Goal: Information Seeking & Learning: Learn about a topic

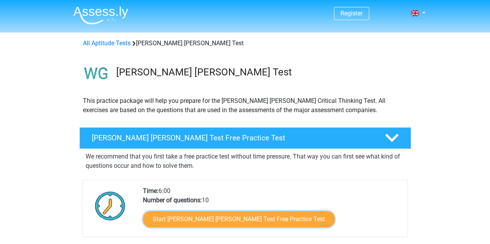
click at [168, 221] on link "Start Watson Glaser Test Free Practice Test" at bounding box center [239, 219] width 192 height 16
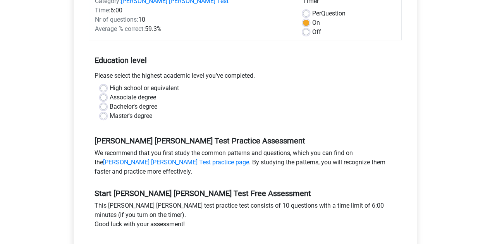
scroll to position [121, 0]
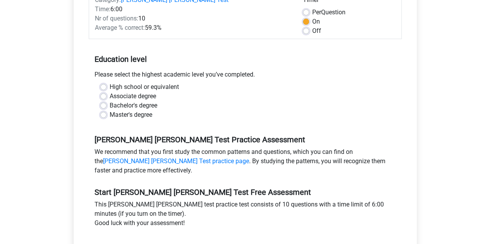
click at [144, 101] on label "Bachelor's degree" at bounding box center [134, 105] width 48 height 9
click at [106, 101] on input "Bachelor's degree" at bounding box center [103, 105] width 6 height 8
radio input "true"
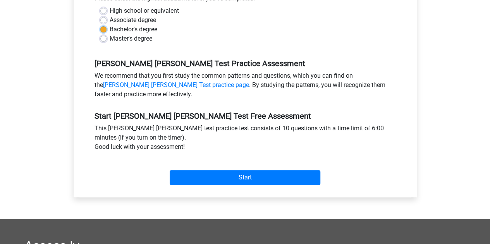
scroll to position [201, 0]
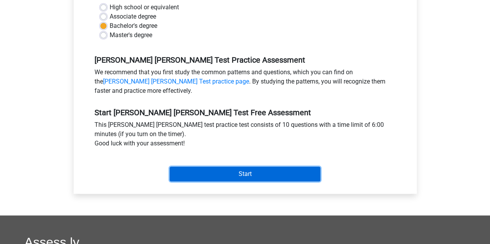
click at [207, 167] on input "Start" at bounding box center [245, 174] width 151 height 15
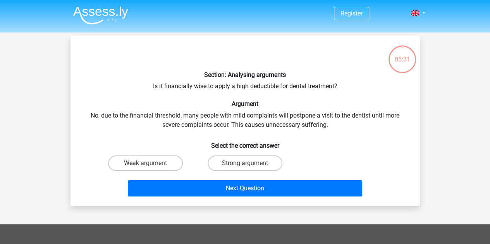
click at [153, 168] on label "Weak argument" at bounding box center [145, 163] width 75 height 15
click at [150, 168] on input "Weak argument" at bounding box center [147, 165] width 5 height 5
radio input "true"
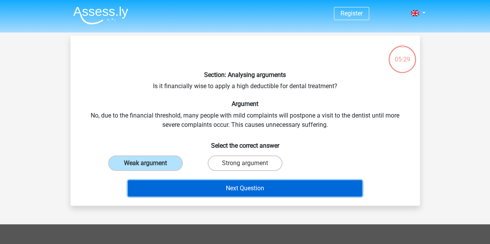
click at [186, 189] on button "Next Question" at bounding box center [245, 188] width 234 height 16
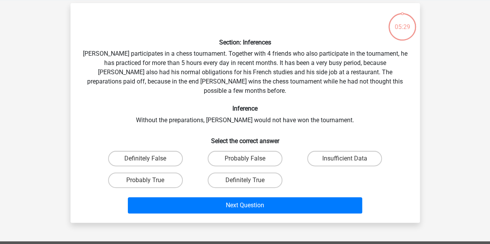
scroll to position [36, 0]
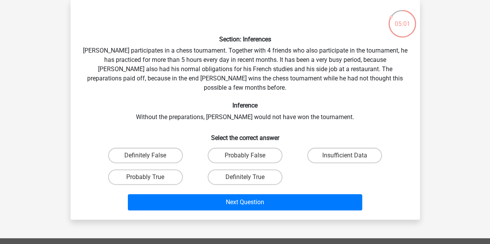
click at [171, 102] on h6 "Inference" at bounding box center [245, 105] width 324 height 7
click at [342, 148] on label "Insufficient Data" at bounding box center [344, 155] width 75 height 15
click at [344, 156] on input "Insufficient Data" at bounding box center [346, 158] width 5 height 5
radio input "true"
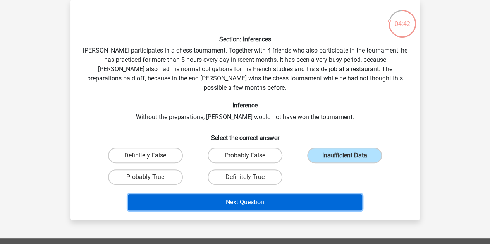
click at [305, 194] on button "Next Question" at bounding box center [245, 202] width 234 height 16
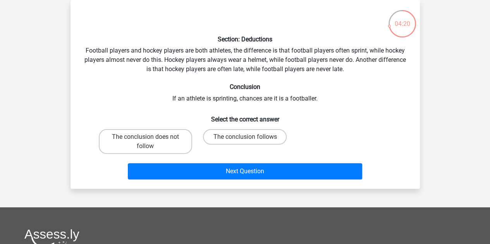
click at [174, 147] on label "The conclusion does not follow" at bounding box center [145, 141] width 93 height 25
click at [150, 142] on input "The conclusion does not follow" at bounding box center [147, 139] width 5 height 5
radio input "true"
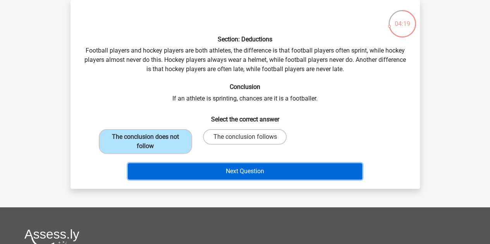
click at [211, 171] on button "Next Question" at bounding box center [245, 171] width 234 height 16
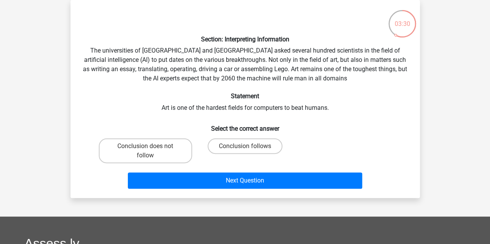
click at [220, 146] on label "Conclusion follows" at bounding box center [244, 146] width 75 height 15
click at [245, 146] on input "Conclusion follows" at bounding box center [247, 148] width 5 height 5
radio input "true"
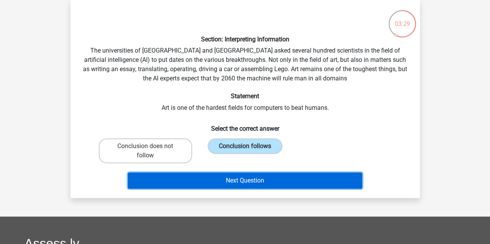
click at [214, 180] on button "Next Question" at bounding box center [245, 181] width 234 height 16
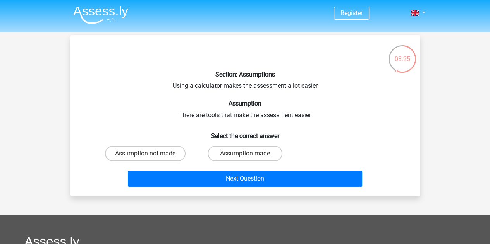
scroll to position [0, 0]
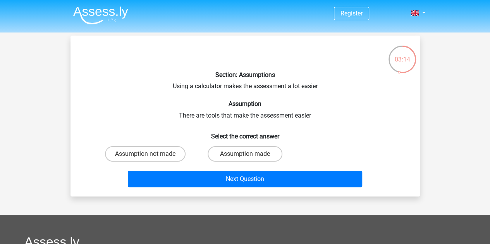
click at [221, 154] on label "Assumption made" at bounding box center [244, 153] width 75 height 15
click at [245, 154] on input "Assumption made" at bounding box center [247, 156] width 5 height 5
radio input "true"
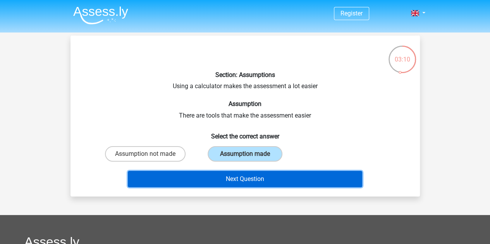
click at [223, 182] on button "Next Question" at bounding box center [245, 179] width 234 height 16
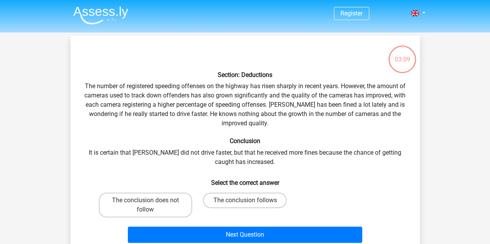
scroll to position [36, 0]
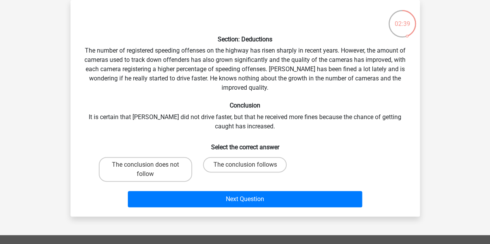
click at [154, 168] on label "The conclusion does not follow" at bounding box center [145, 169] width 93 height 25
click at [150, 168] on input "The conclusion does not follow" at bounding box center [147, 167] width 5 height 5
radio input "true"
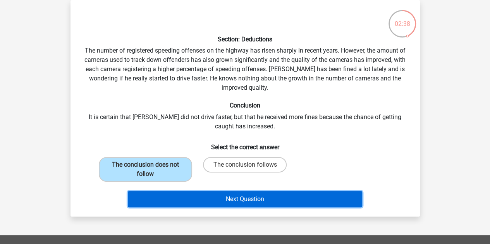
click at [207, 205] on button "Next Question" at bounding box center [245, 199] width 234 height 16
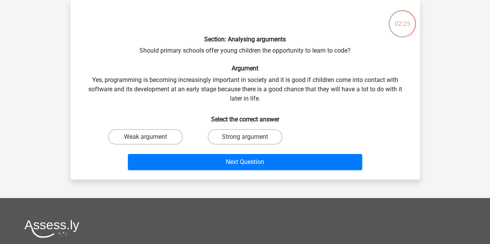
click at [221, 135] on label "Strong argument" at bounding box center [244, 136] width 75 height 15
click at [245, 137] on input "Strong argument" at bounding box center [247, 139] width 5 height 5
radio input "true"
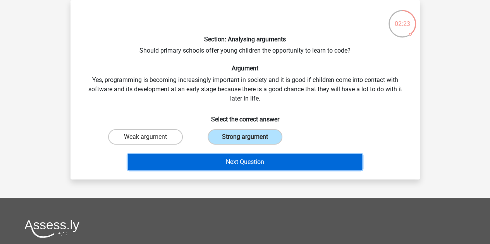
click at [221, 161] on button "Next Question" at bounding box center [245, 162] width 234 height 16
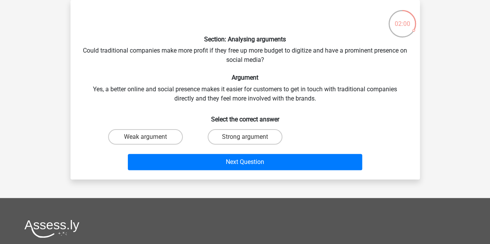
click at [221, 130] on label "Strong argument" at bounding box center [244, 136] width 75 height 15
click at [245, 137] on input "Strong argument" at bounding box center [247, 139] width 5 height 5
radio input "true"
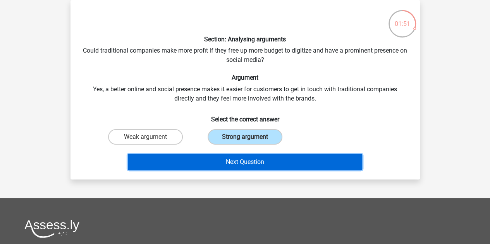
click at [222, 162] on button "Next Question" at bounding box center [245, 162] width 234 height 16
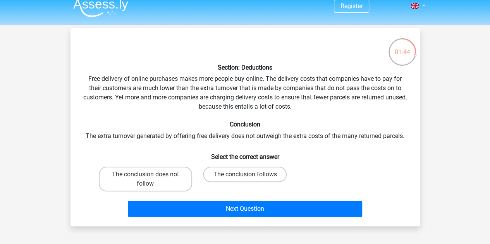
scroll to position [11, 0]
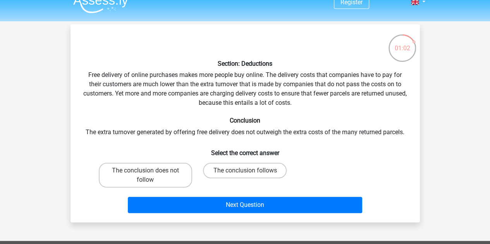
click at [219, 177] on label "The conclusion follows" at bounding box center [245, 170] width 84 height 15
click at [245, 176] on input "The conclusion follows" at bounding box center [247, 173] width 5 height 5
radio input "true"
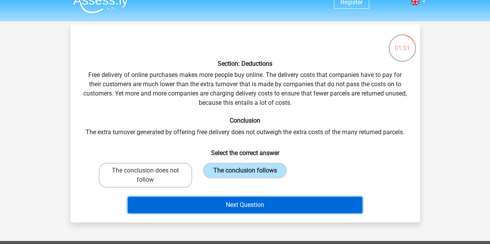
click at [227, 207] on button "Next Question" at bounding box center [245, 205] width 234 height 16
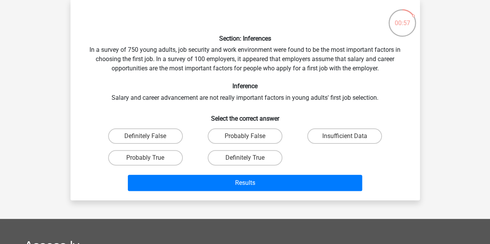
scroll to position [35, 0]
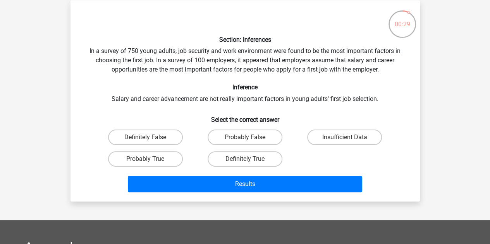
click at [322, 139] on label "Insufficient Data" at bounding box center [344, 137] width 75 height 15
click at [344, 139] on input "Insufficient Data" at bounding box center [346, 139] width 5 height 5
radio input "true"
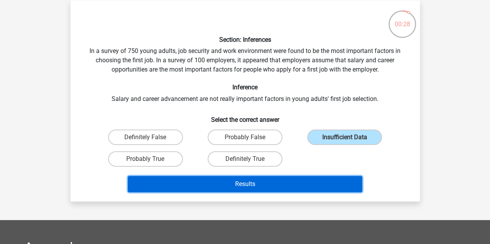
click at [284, 181] on button "Results" at bounding box center [245, 184] width 234 height 16
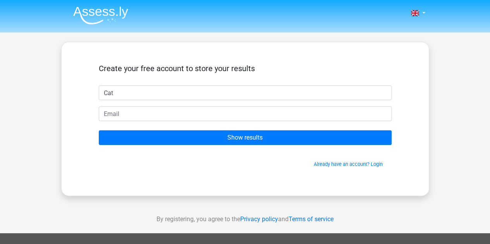
type input "Cat"
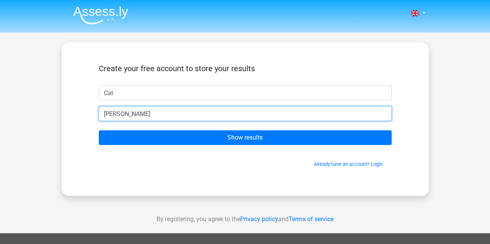
type input "[EMAIL_ADDRESS][DOMAIN_NAME]"
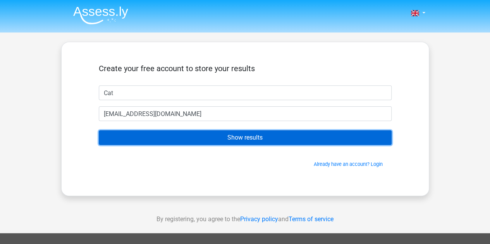
click at [212, 137] on input "Show results" at bounding box center [245, 137] width 293 height 15
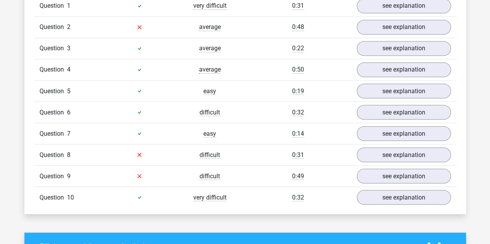
scroll to position [668, 0]
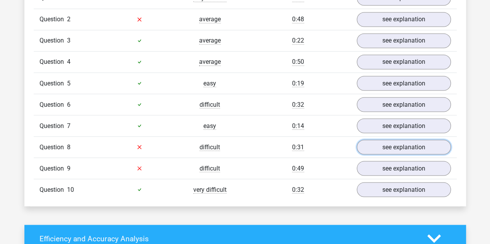
click at [379, 143] on link "see explanation" at bounding box center [403, 147] width 94 height 15
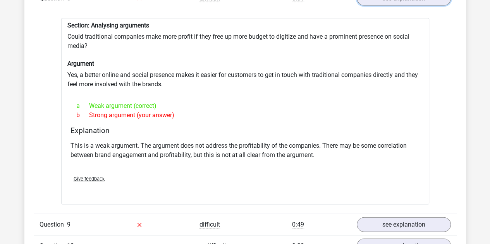
scroll to position [817, 0]
click at [364, 188] on div "Submit" at bounding box center [244, 194] width 355 height 12
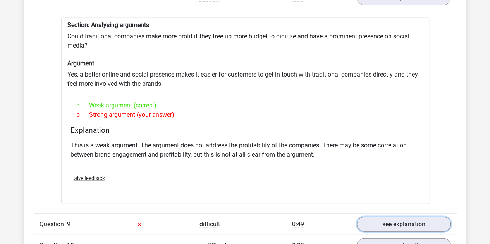
click at [375, 217] on link "see explanation" at bounding box center [403, 224] width 94 height 15
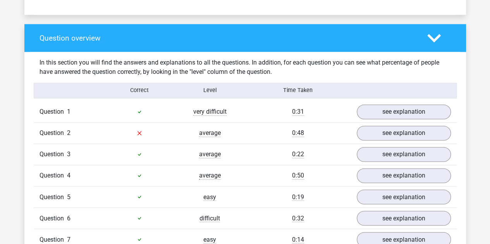
scroll to position [517, 0]
